Goal: Contribute content: Add original content to the website for others to see

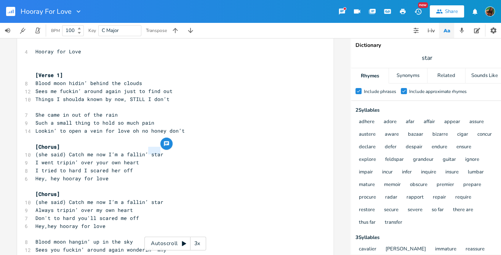
click at [220, 87] on pre "Sees me fuckin’ around again just to find out" at bounding box center [171, 91] width 275 height 8
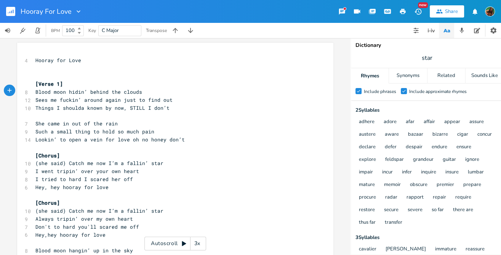
click at [8, 7] on rect "button" at bounding box center [10, 11] width 9 height 9
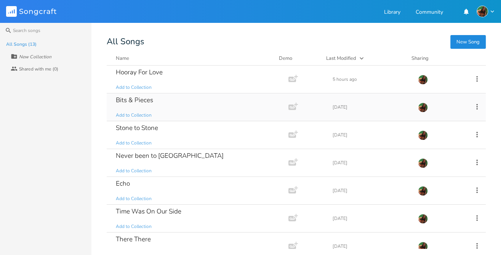
click at [154, 99] on div "Bits & Pieces Add to Collection" at bounding box center [196, 106] width 160 height 27
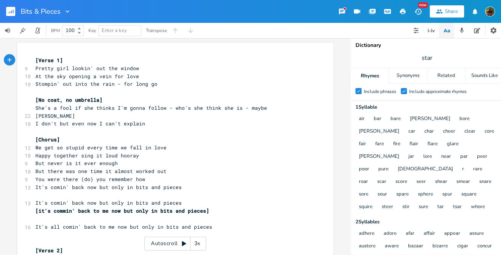
click at [9, 14] on rect "button" at bounding box center [10, 11] width 9 height 9
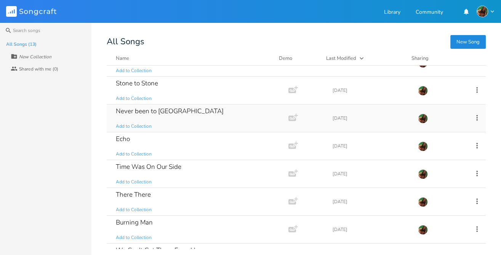
scroll to position [58, 0]
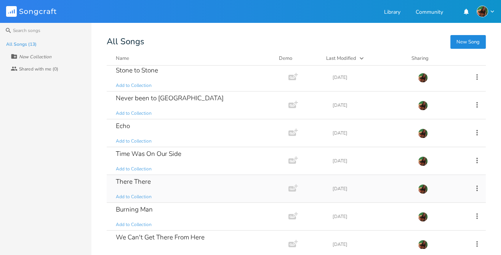
click at [143, 176] on div "There There Add to Collection" at bounding box center [196, 188] width 160 height 27
